Goal: Task Accomplishment & Management: Manage account settings

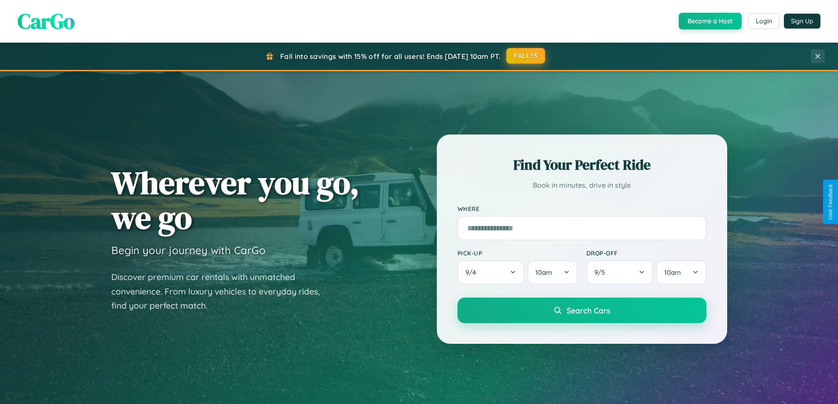
click at [526, 56] on button "FALL15" at bounding box center [525, 56] width 39 height 16
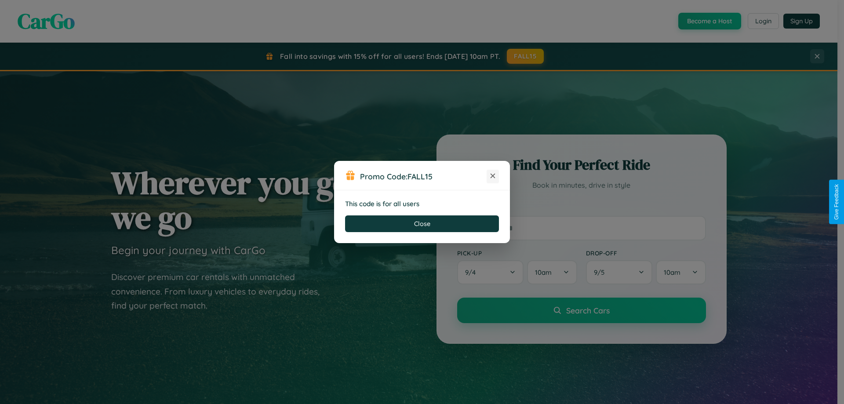
click at [493, 176] on icon at bounding box center [493, 176] width 9 height 9
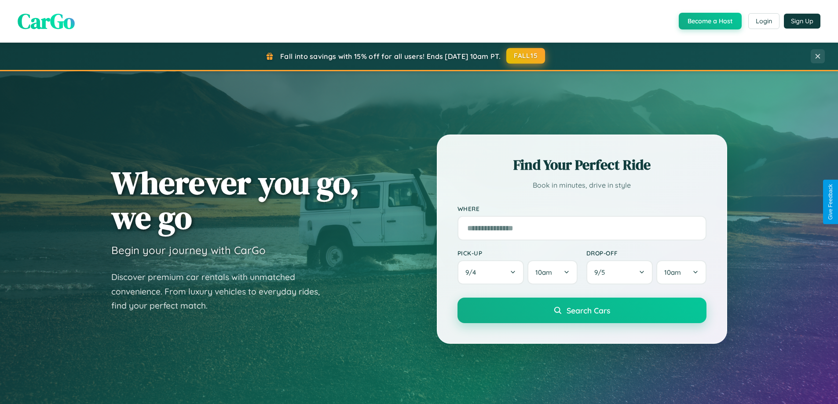
click at [526, 56] on button "FALL15" at bounding box center [525, 56] width 39 height 16
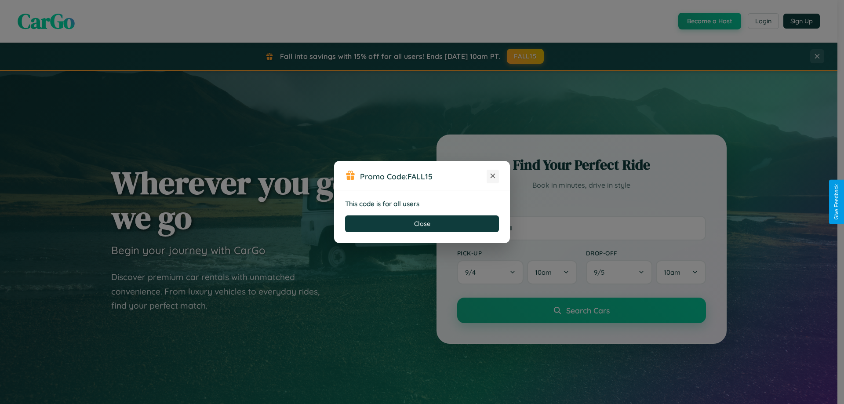
click at [493, 176] on icon at bounding box center [493, 176] width 9 height 9
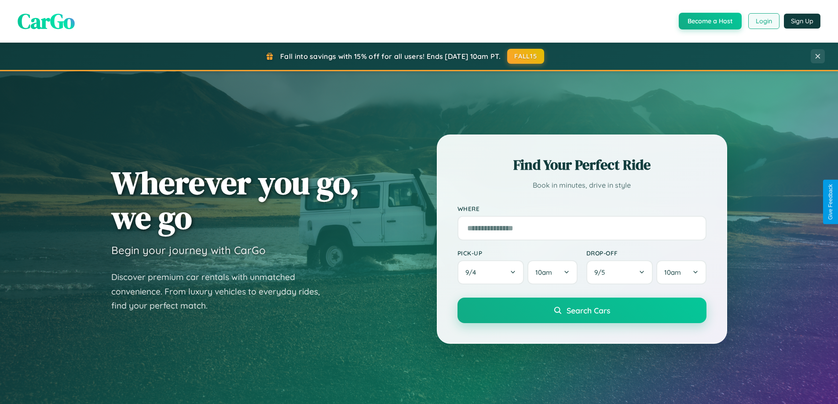
click at [763, 21] on button "Login" at bounding box center [763, 21] width 31 height 16
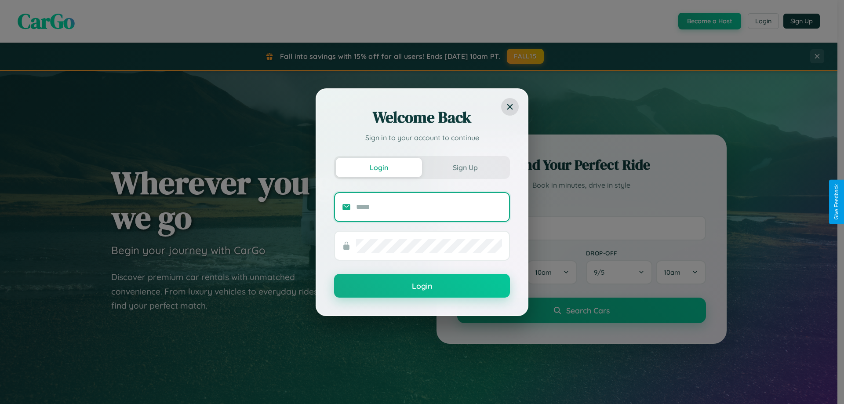
click at [429, 207] on input "text" at bounding box center [429, 207] width 146 height 14
type input "**********"
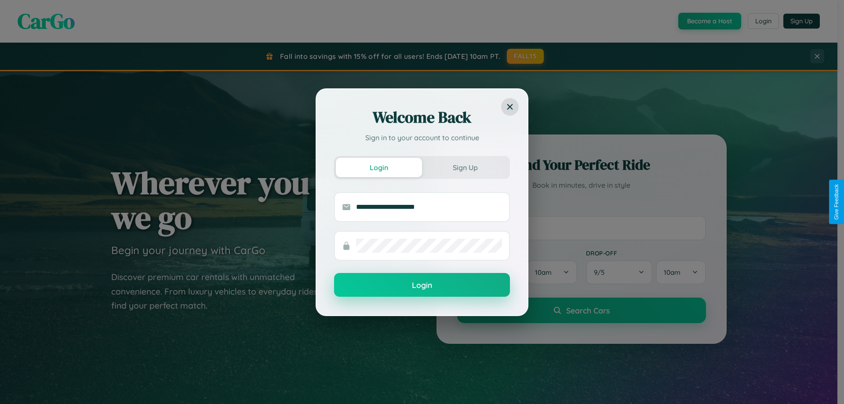
click at [422, 285] on button "Login" at bounding box center [422, 285] width 176 height 24
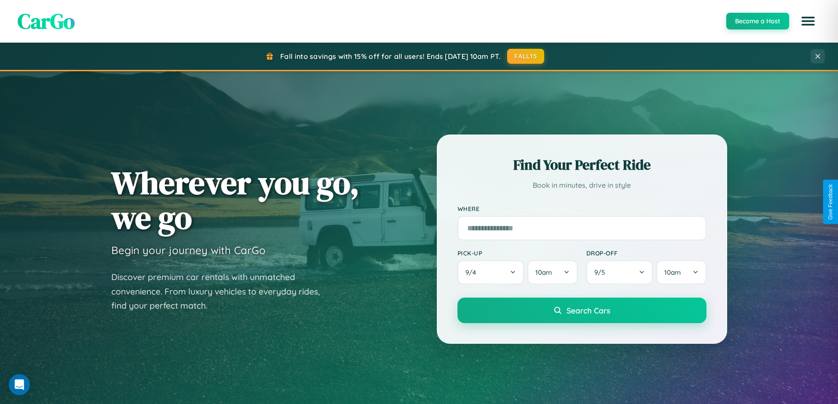
scroll to position [379, 0]
